Goal: Check status: Check status

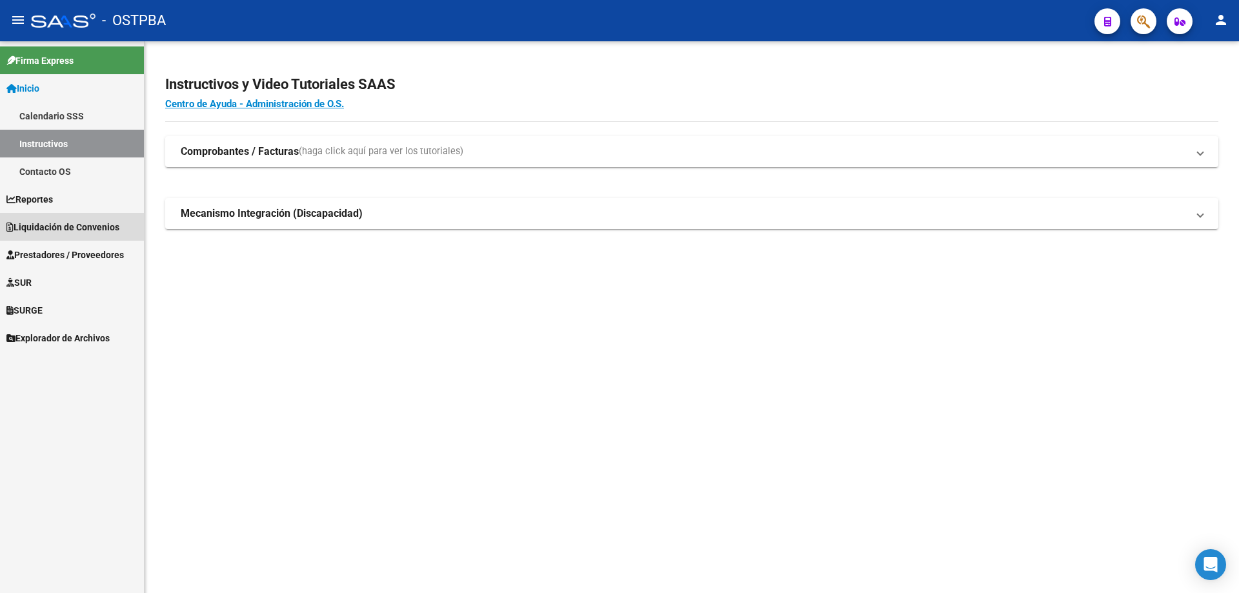
click at [73, 225] on span "Liquidación de Convenios" at bounding box center [62, 227] width 113 height 14
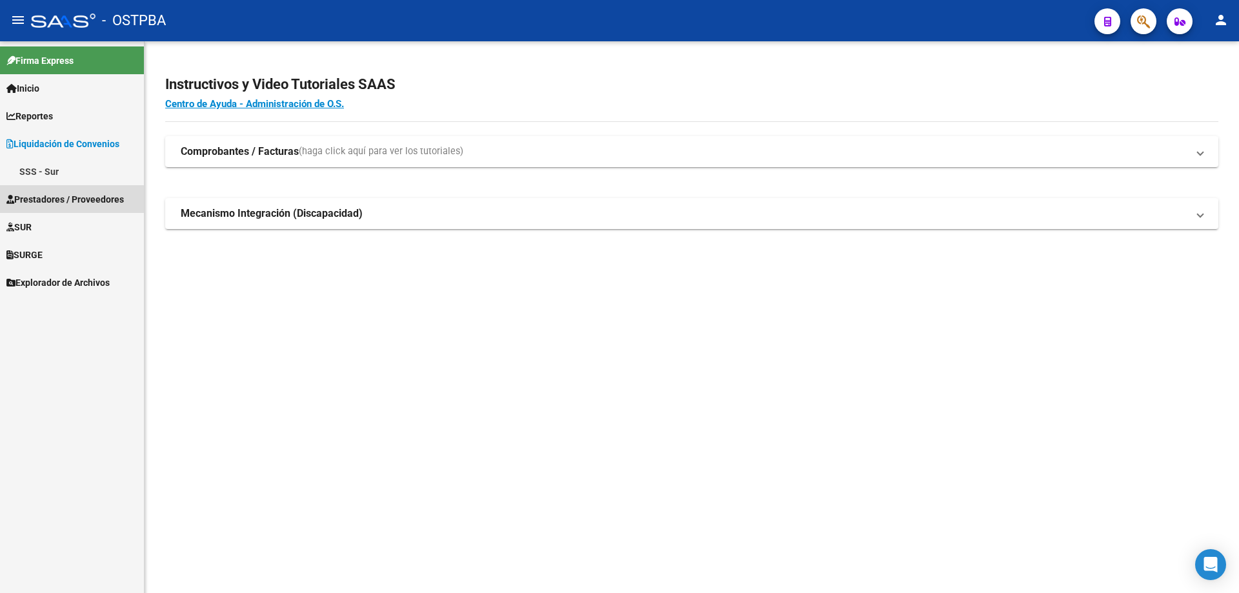
click at [32, 201] on span "Prestadores / Proveedores" at bounding box center [64, 199] width 117 height 14
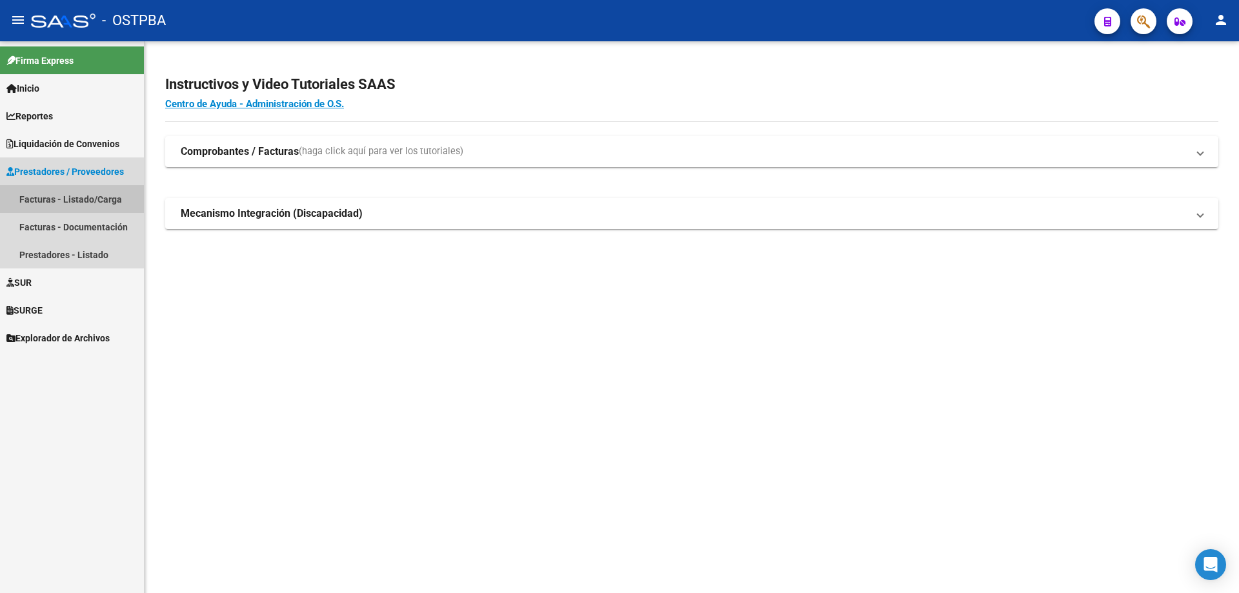
click at [32, 201] on link "Facturas - Listado/Carga" at bounding box center [72, 199] width 144 height 28
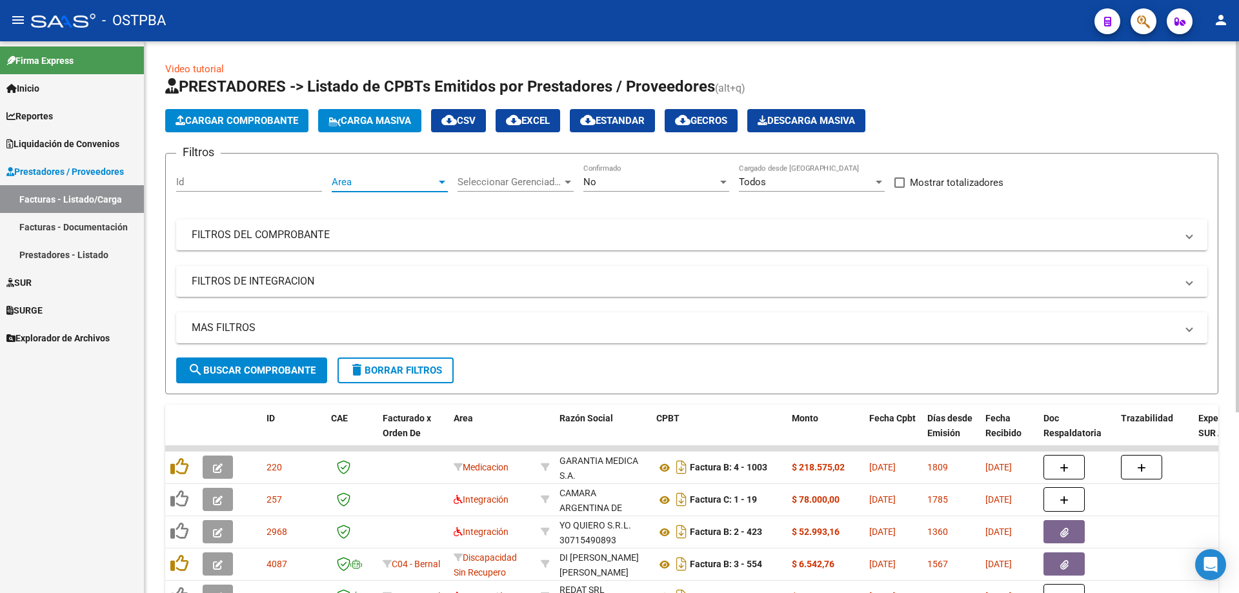
click at [442, 179] on div at bounding box center [442, 182] width 12 height 10
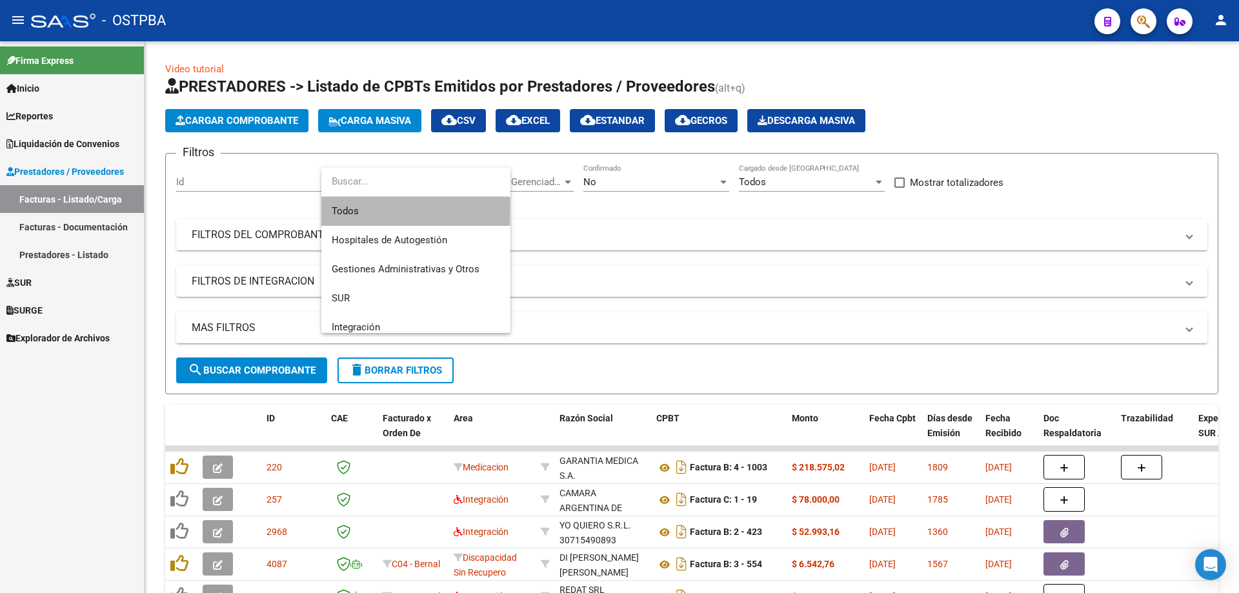
click at [331, 205] on mat-option "Todos" at bounding box center [415, 211] width 189 height 29
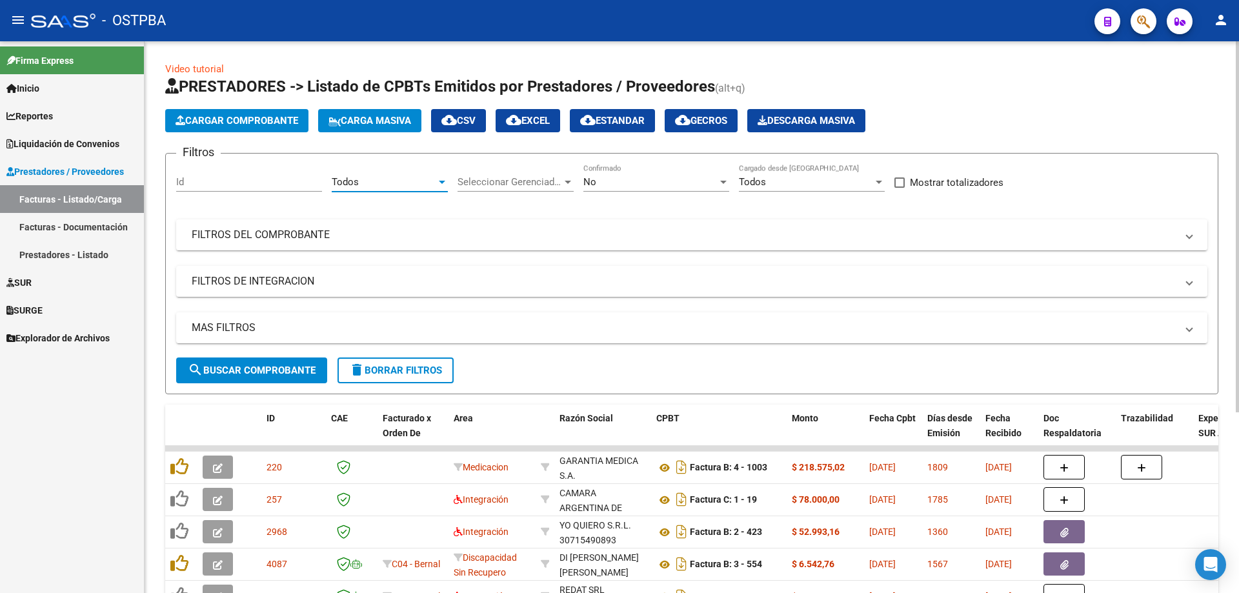
click at [571, 183] on div at bounding box center [568, 182] width 12 height 10
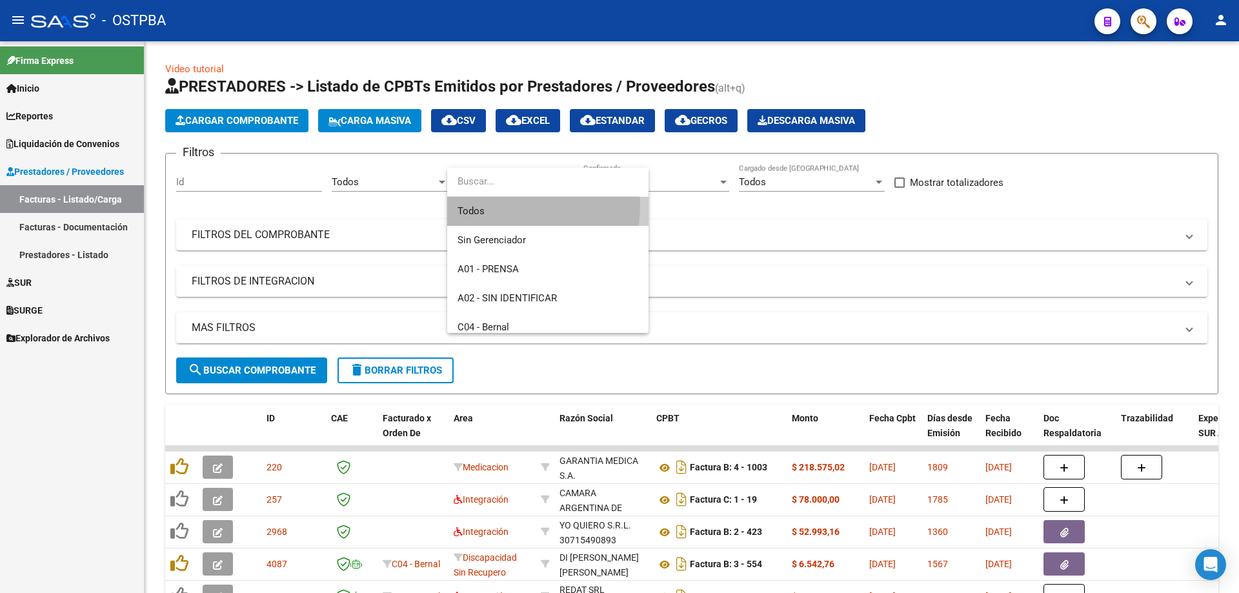
click at [468, 203] on span "Todos" at bounding box center [548, 211] width 181 height 29
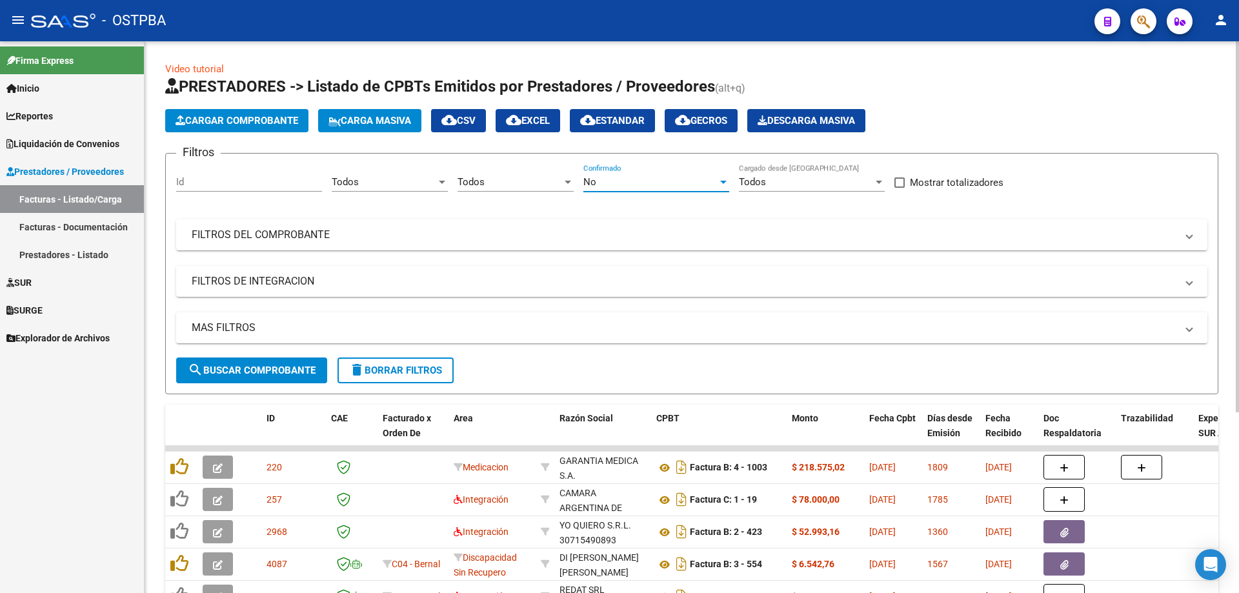
click at [724, 178] on div at bounding box center [724, 182] width 12 height 10
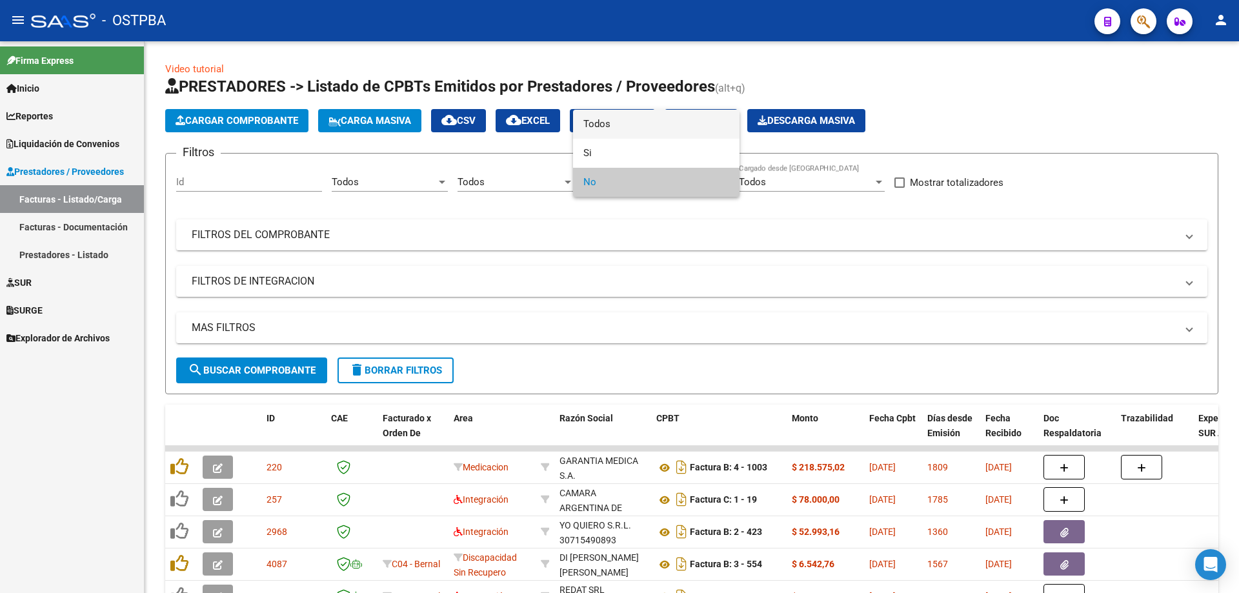
click at [622, 127] on span "Todos" at bounding box center [657, 124] width 146 height 29
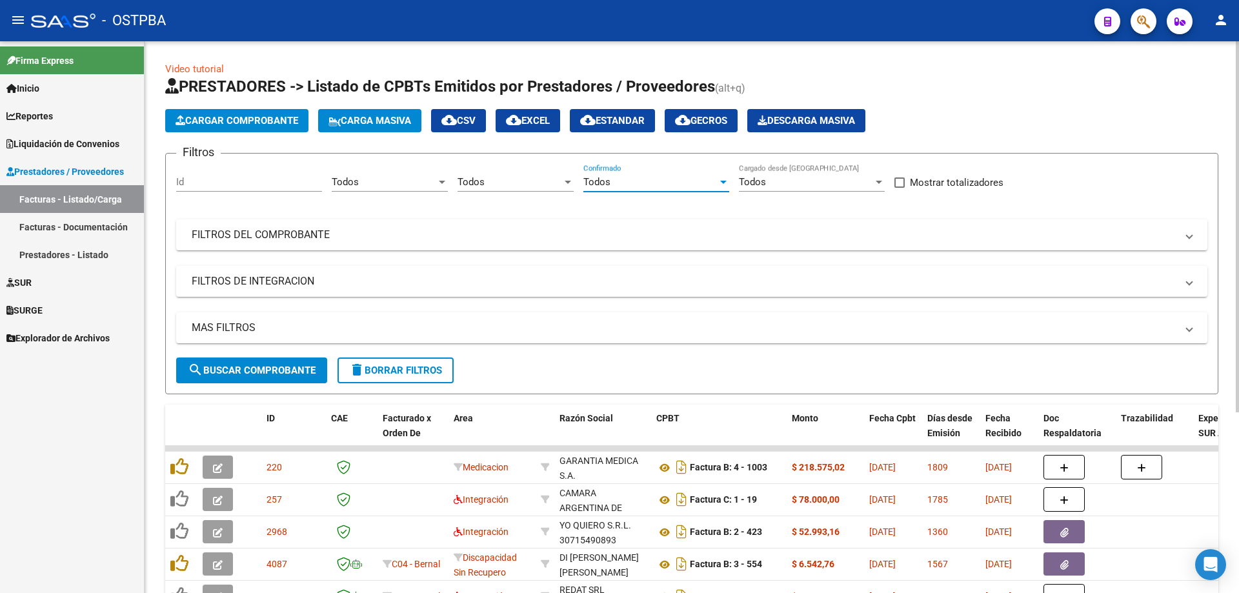
click at [879, 179] on div at bounding box center [879, 182] width 12 height 10
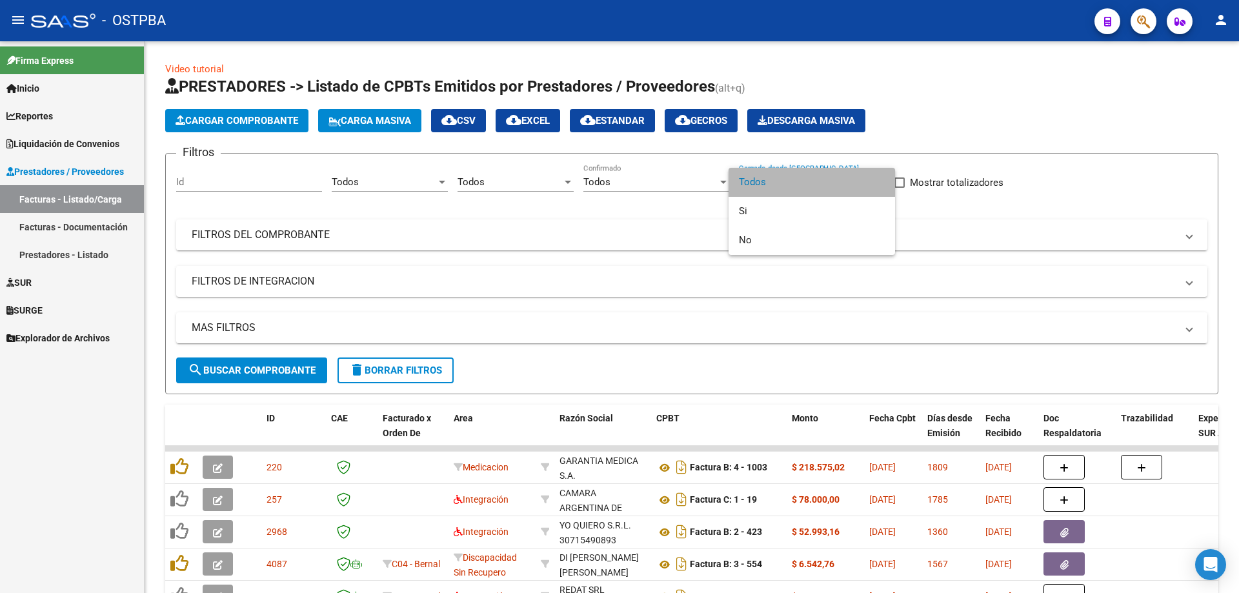
click at [752, 183] on span "Todos" at bounding box center [812, 182] width 146 height 29
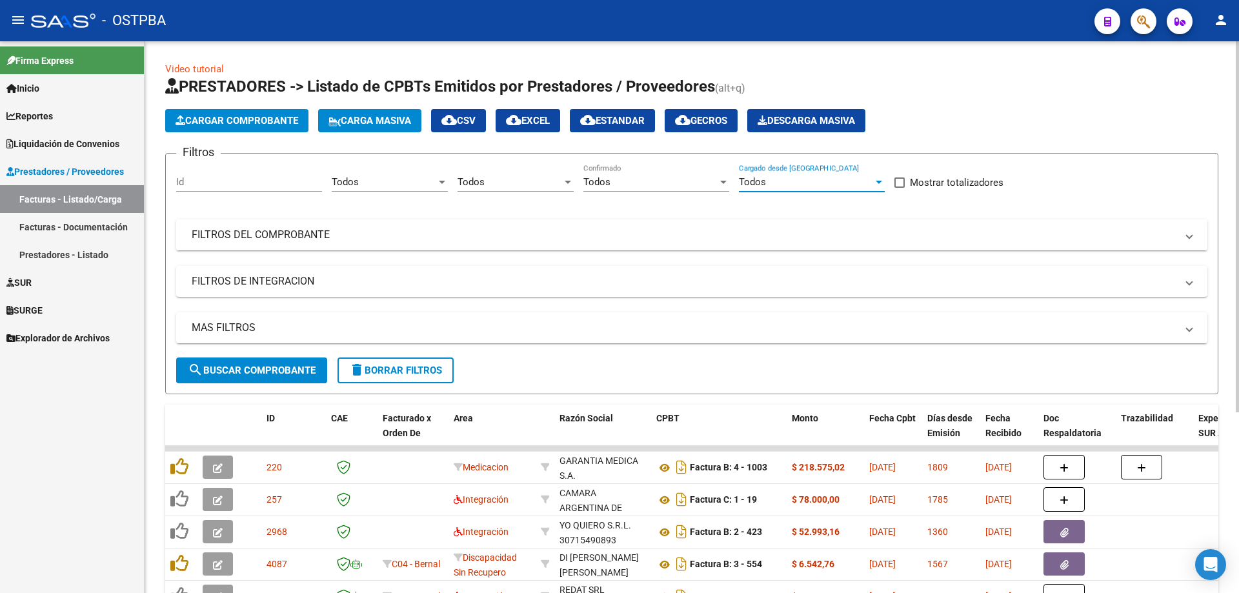
click at [224, 233] on mat-panel-title "FILTROS DEL COMPROBANTE" at bounding box center [684, 235] width 985 height 14
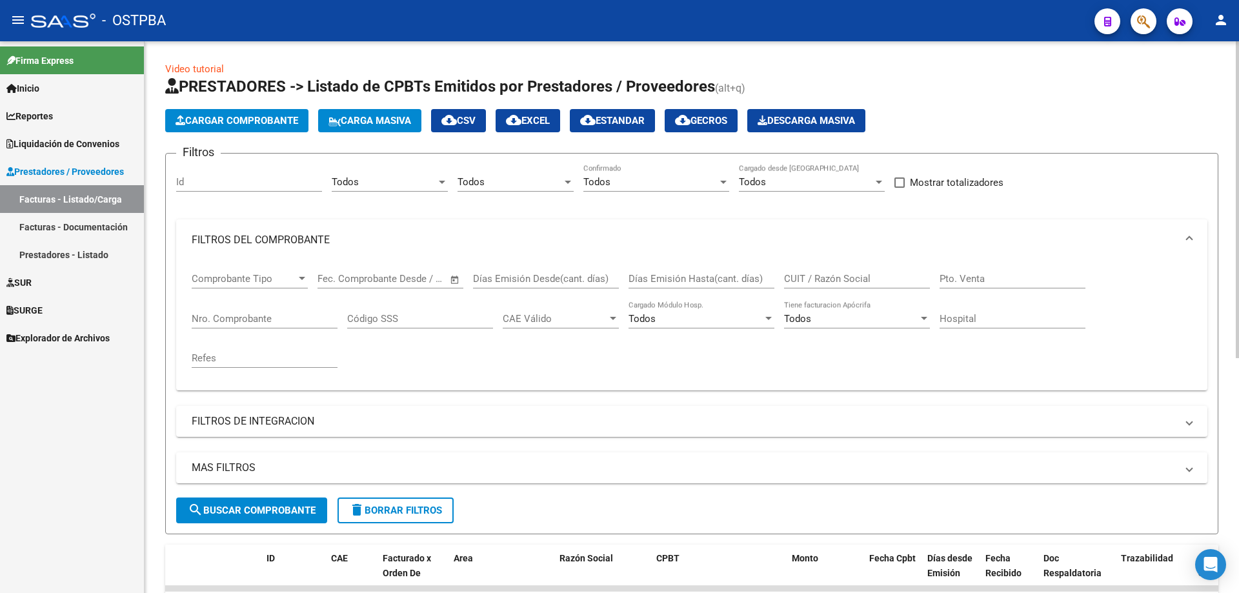
click at [219, 321] on input "Nro. Comprobante" at bounding box center [265, 319] width 146 height 12
type input "1058298"
click at [250, 506] on span "search Buscar Comprobante" at bounding box center [252, 511] width 128 height 12
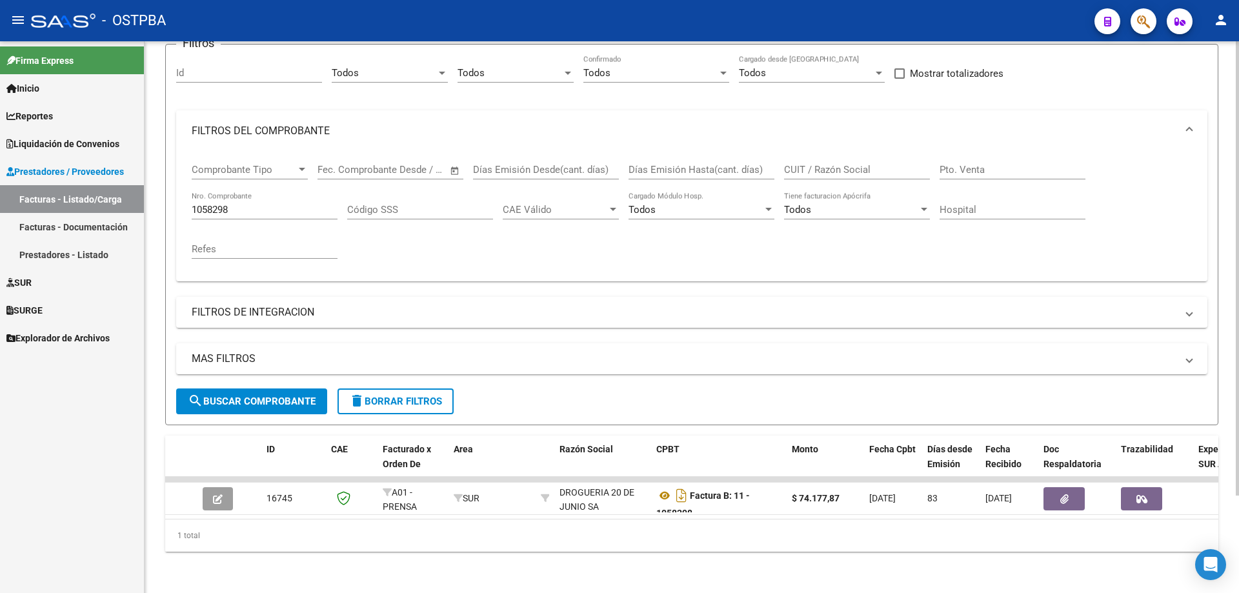
scroll to position [119, 0]
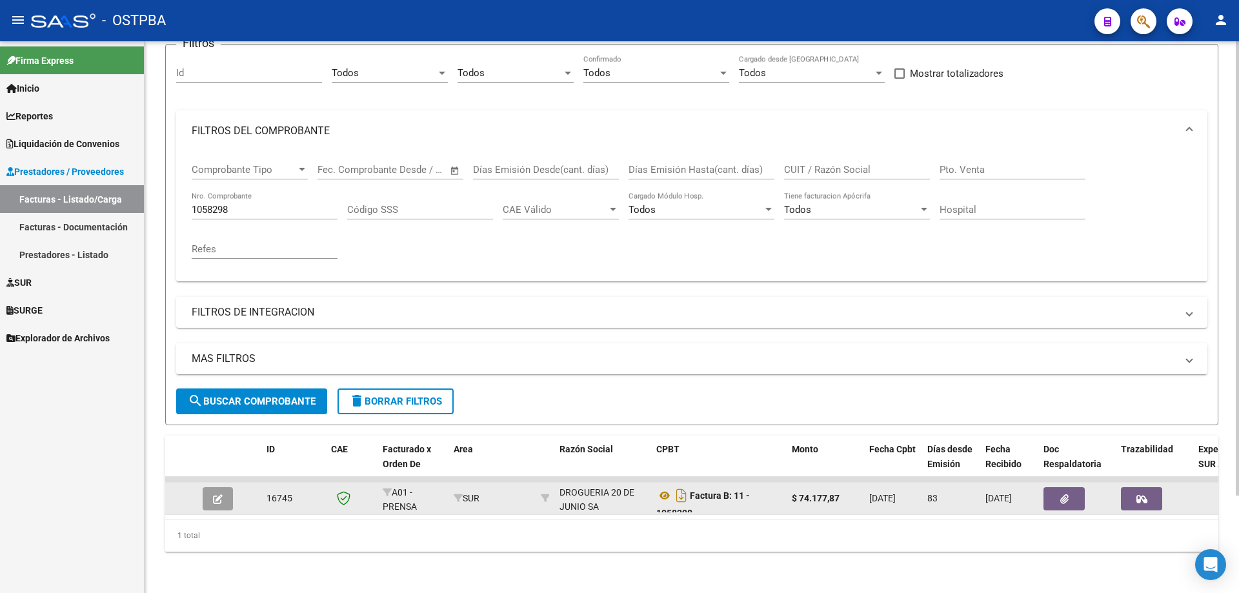
click at [216, 494] on icon "button" at bounding box center [218, 499] width 10 height 10
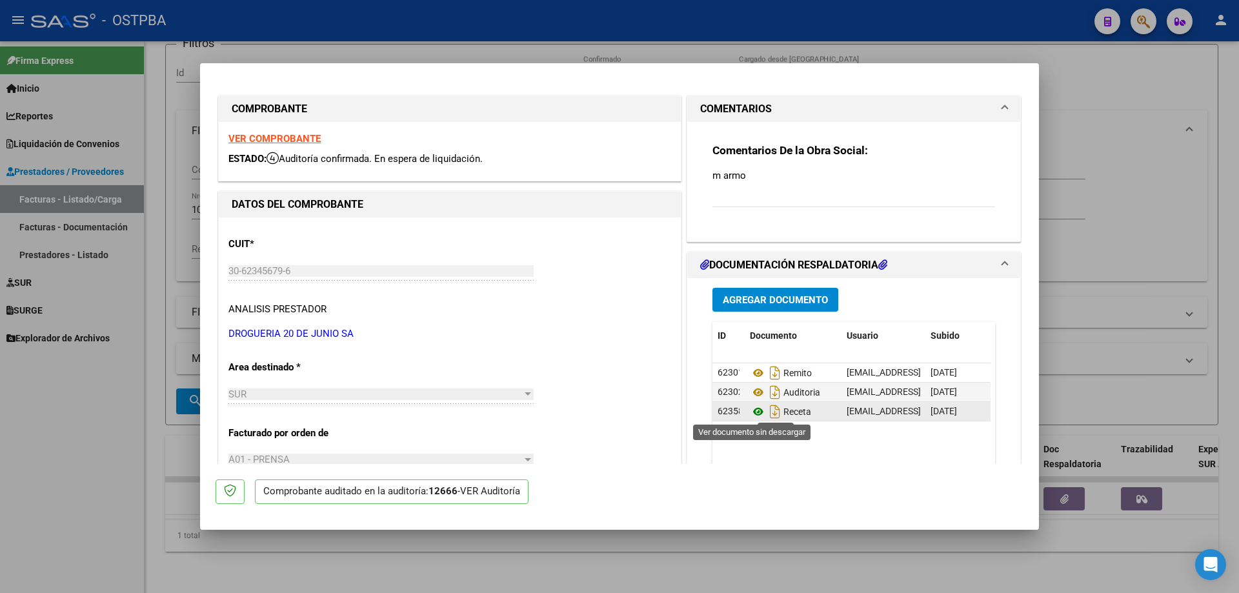
click at [754, 412] on icon at bounding box center [758, 411] width 17 height 15
click at [288, 566] on div at bounding box center [619, 296] width 1239 height 593
type input "$ 0,00"
